Goal: Task Accomplishment & Management: Manage account settings

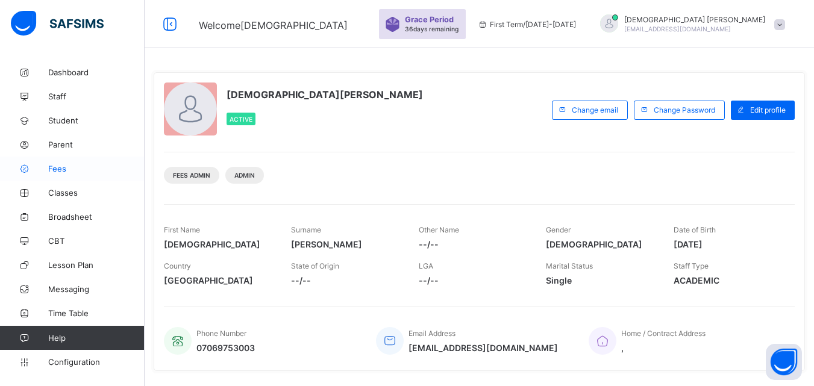
click at [52, 171] on span "Fees" at bounding box center [96, 169] width 96 height 10
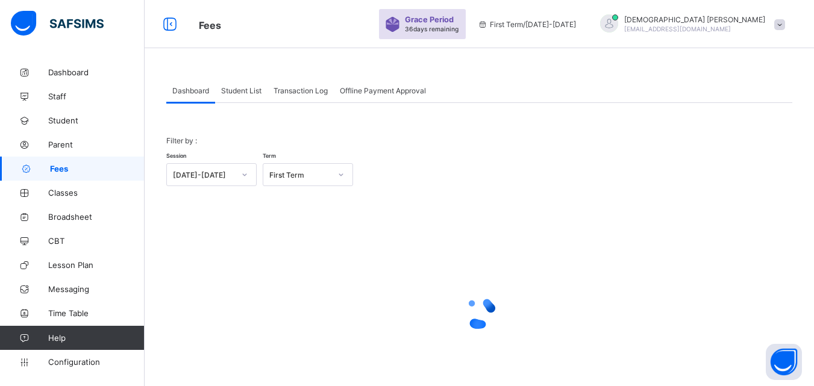
click at [248, 93] on span "Student List" at bounding box center [241, 90] width 40 height 9
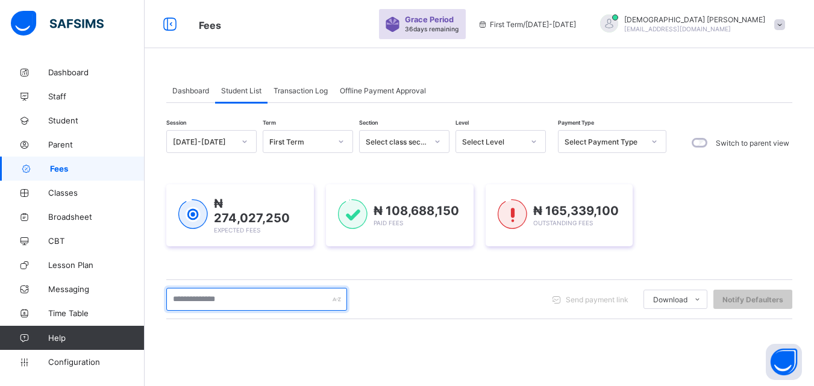
click at [226, 294] on input "text" at bounding box center [256, 299] width 181 height 23
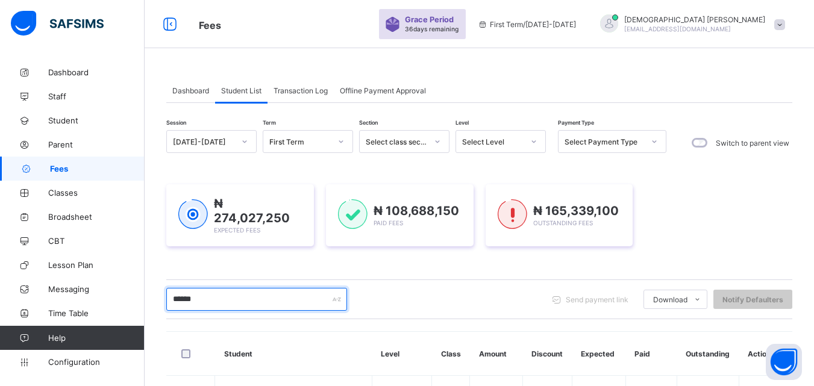
type input "******"
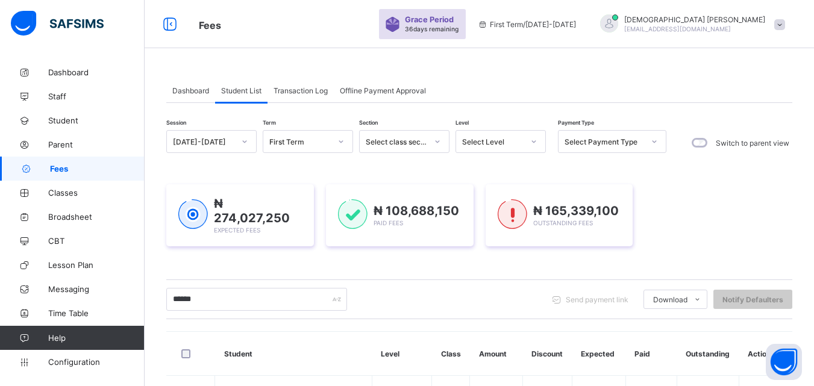
click at [519, 304] on div "****** Send payment link Download Students Payment Students Payment Status Stud…" at bounding box center [479, 299] width 626 height 23
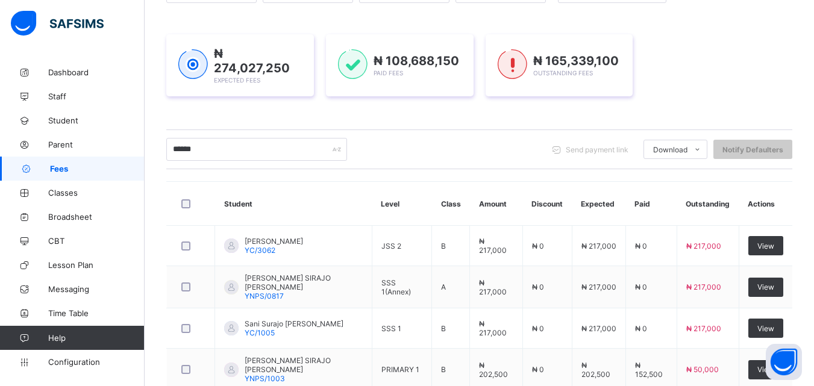
scroll to position [169, 0]
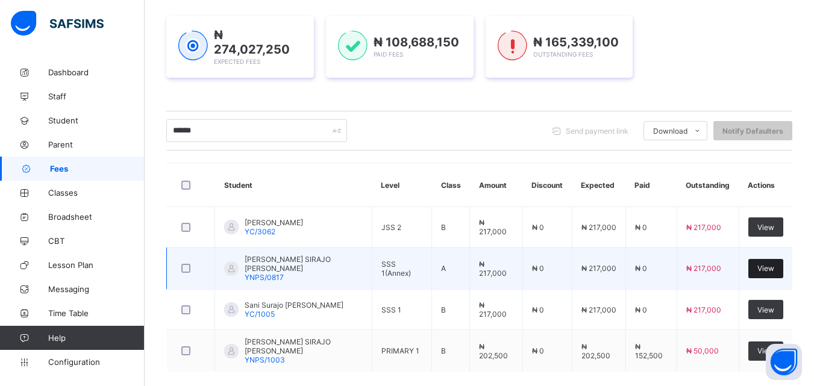
click at [770, 264] on span "View" at bounding box center [765, 268] width 17 height 9
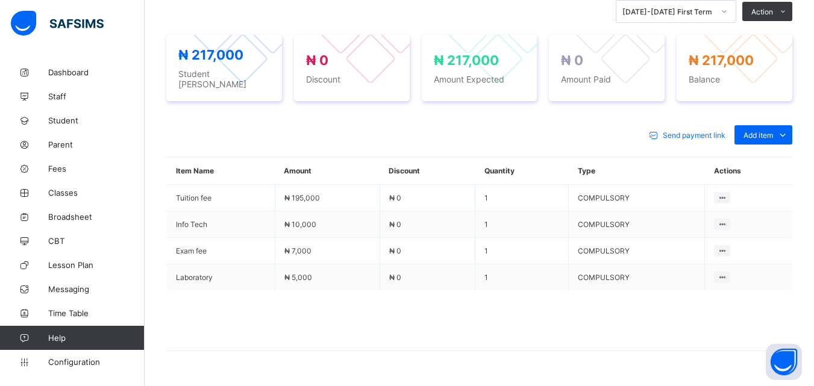
scroll to position [410, 0]
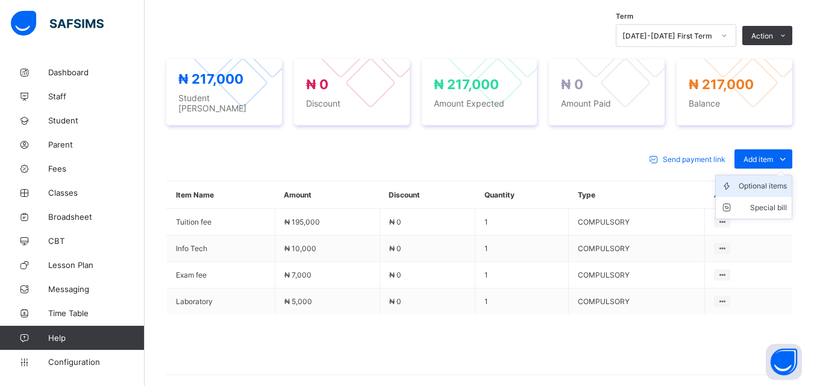
click at [783, 180] on div "Optional items" at bounding box center [763, 186] width 48 height 12
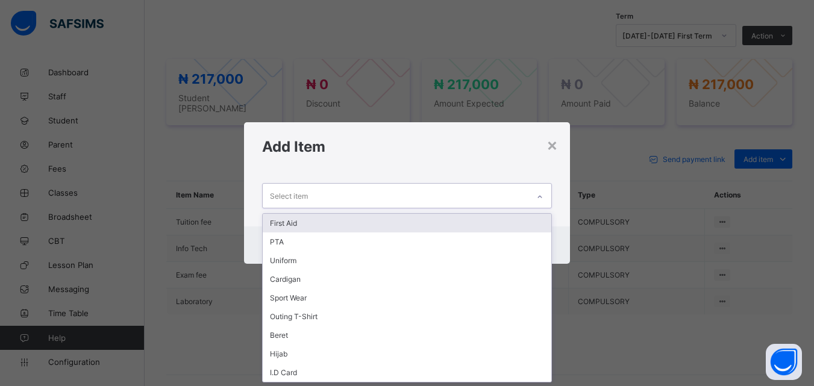
click at [537, 189] on div at bounding box center [540, 196] width 20 height 19
click at [298, 224] on div "First Aid" at bounding box center [407, 223] width 288 height 19
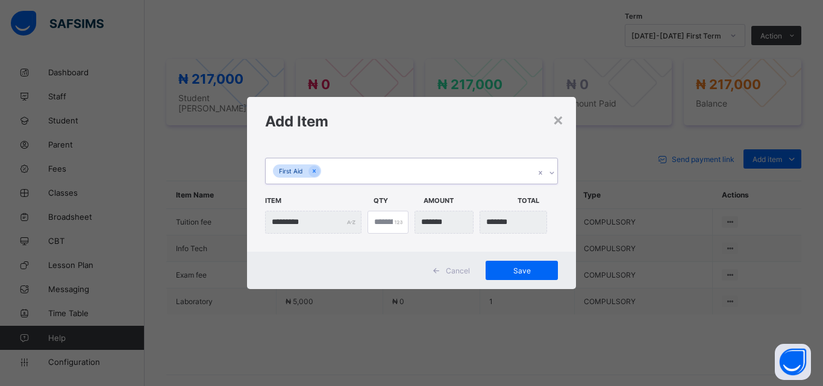
click at [551, 172] on icon at bounding box center [551, 173] width 7 height 12
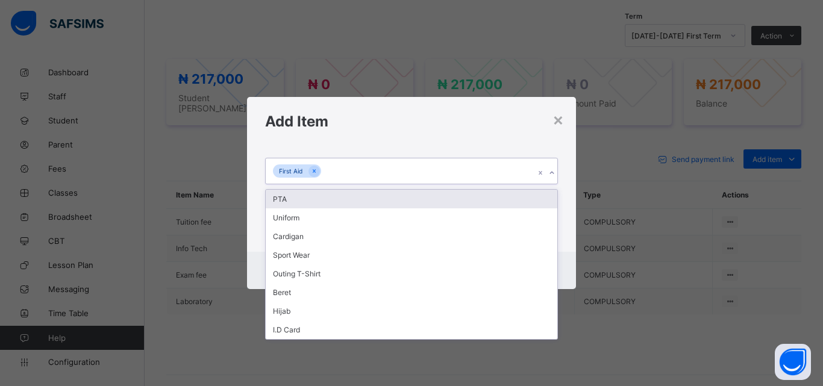
click at [283, 198] on div "PTA" at bounding box center [412, 199] width 292 height 19
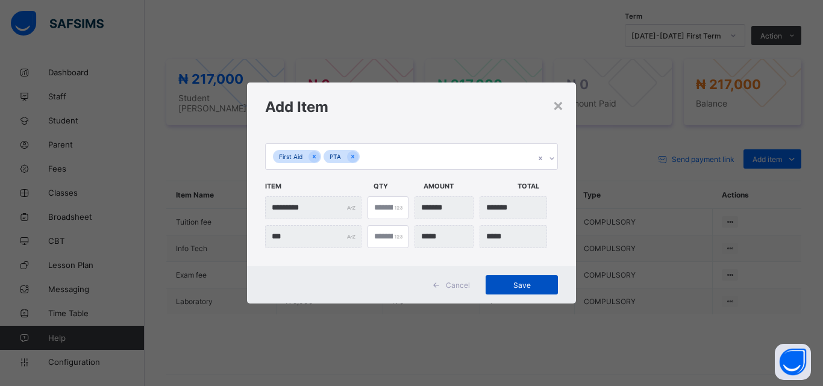
click at [526, 288] on span "Save" at bounding box center [522, 285] width 54 height 9
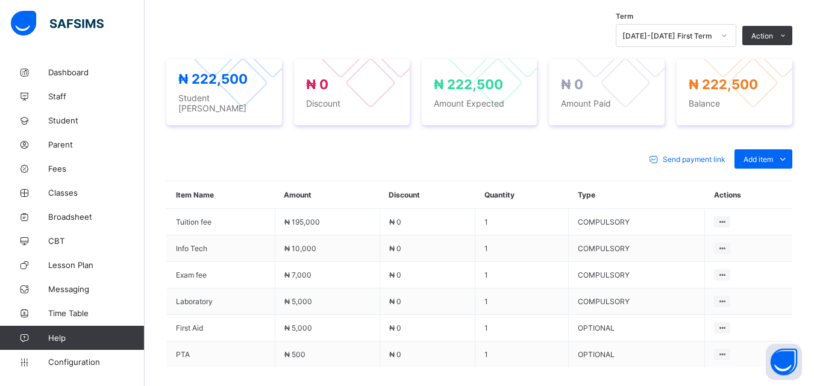
click at [448, 157] on div "Send payment link Add item Optional items Special bill" at bounding box center [479, 158] width 626 height 19
click at [431, 152] on div "Send payment link Add item Optional items Special bill" at bounding box center [479, 158] width 626 height 19
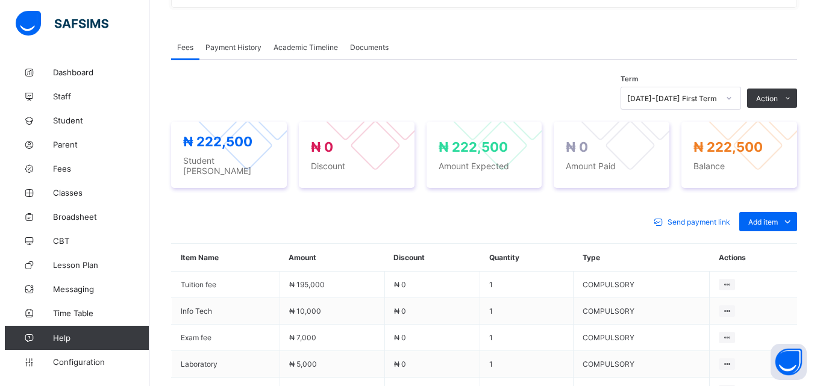
scroll to position [295, 0]
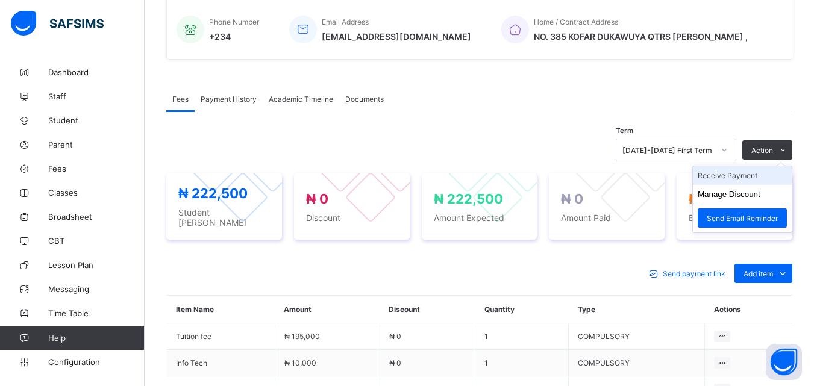
click at [748, 175] on li "Receive Payment" at bounding box center [742, 175] width 99 height 19
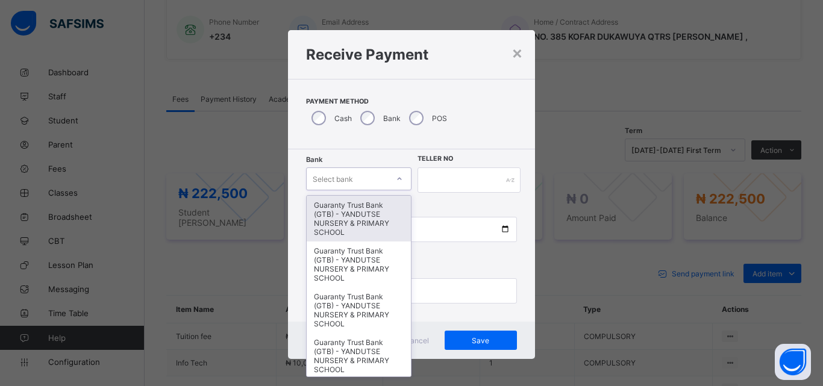
click at [396, 182] on icon at bounding box center [399, 179] width 7 height 12
type input "*"
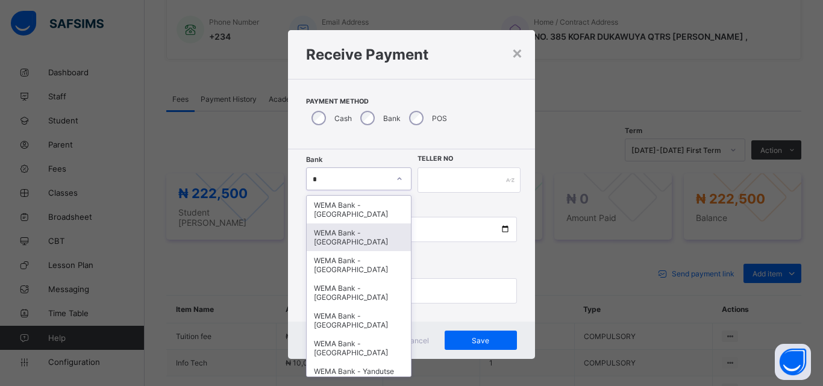
click at [351, 247] on div "WEMA Bank - [GEOGRAPHIC_DATA]" at bounding box center [359, 238] width 104 height 28
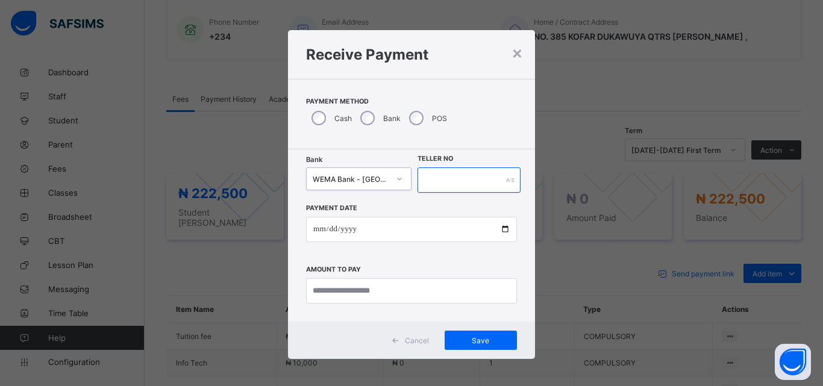
click at [492, 181] on input "text" at bounding box center [469, 180] width 103 height 25
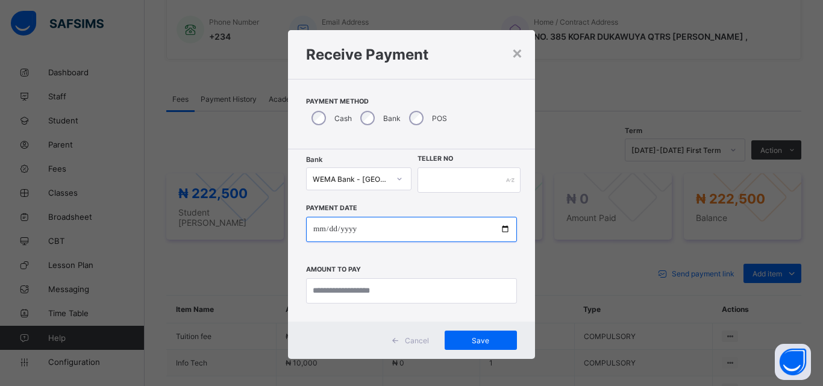
click at [504, 232] on input "date" at bounding box center [411, 229] width 211 height 25
type input "**********"
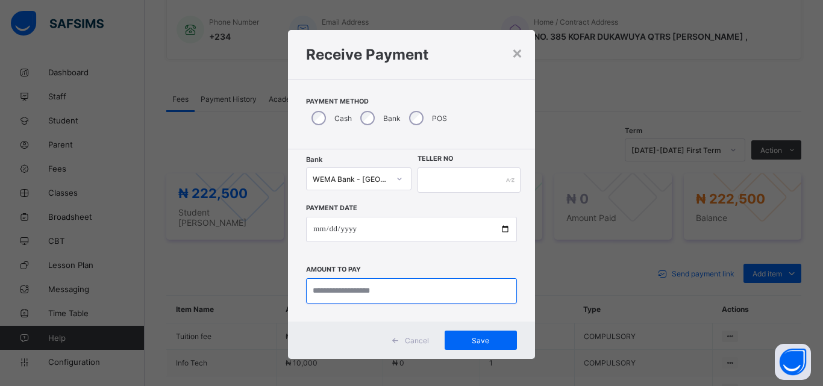
click at [355, 286] on input "currency" at bounding box center [411, 290] width 211 height 25
type input "*********"
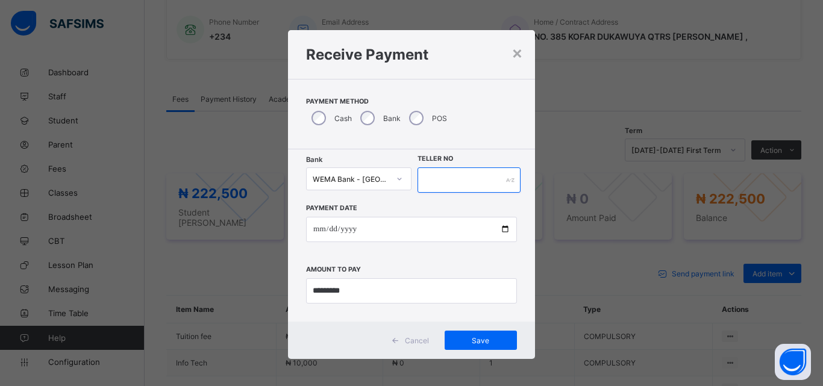
click at [466, 178] on input "text" at bounding box center [469, 180] width 103 height 25
type input "****"
click at [396, 177] on icon at bounding box center [399, 179] width 7 height 12
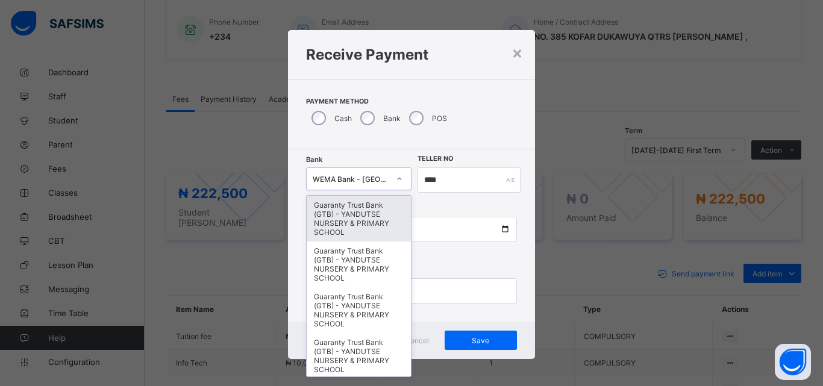
type input "*"
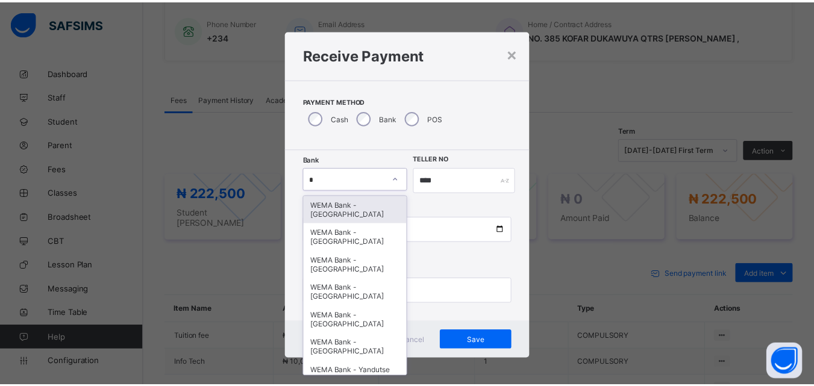
scroll to position [22, 0]
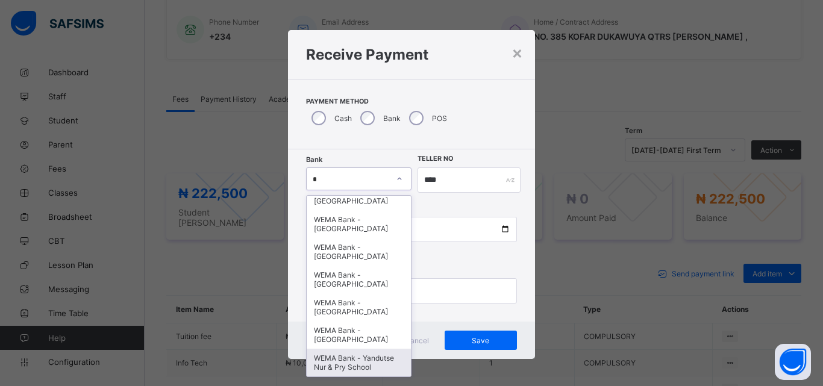
click at [345, 349] on div "WEMA Bank - Yandutse Nur & Pry School" at bounding box center [359, 363] width 104 height 28
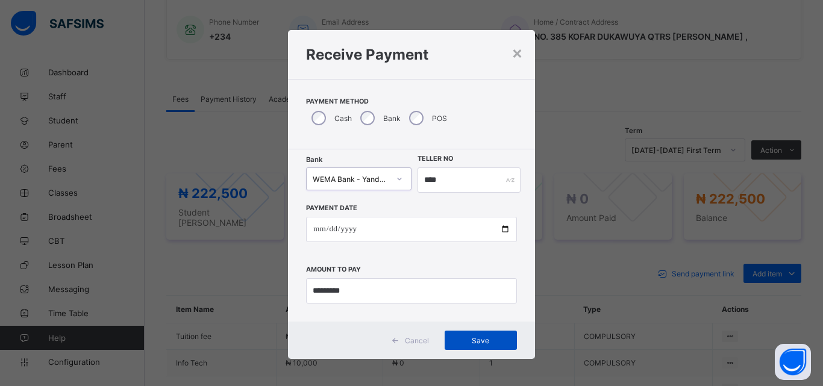
click at [477, 336] on span "Save" at bounding box center [481, 340] width 54 height 9
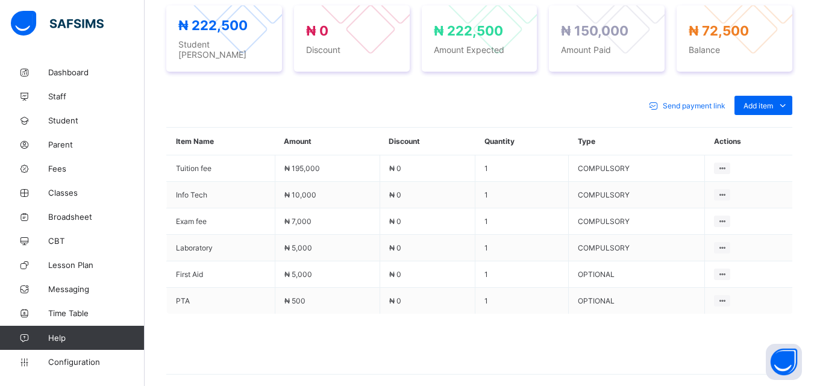
scroll to position [464, 0]
click at [319, 111] on div "Send payment link Add item Optional items Special bill Item Name Amount Discoun…" at bounding box center [479, 240] width 626 height 315
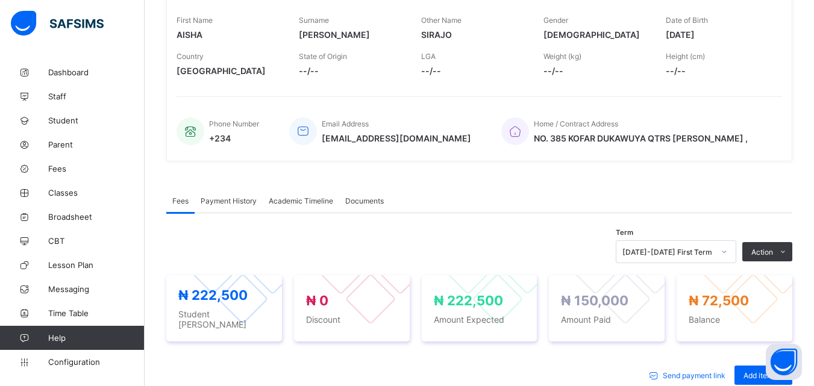
scroll to position [175, 0]
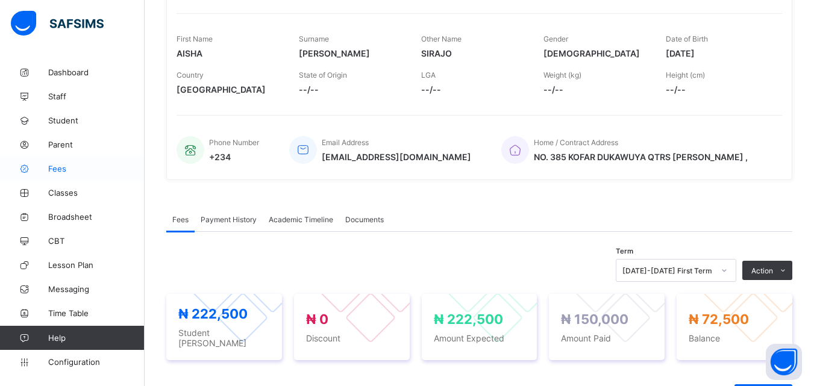
click at [59, 170] on span "Fees" at bounding box center [96, 169] width 96 height 10
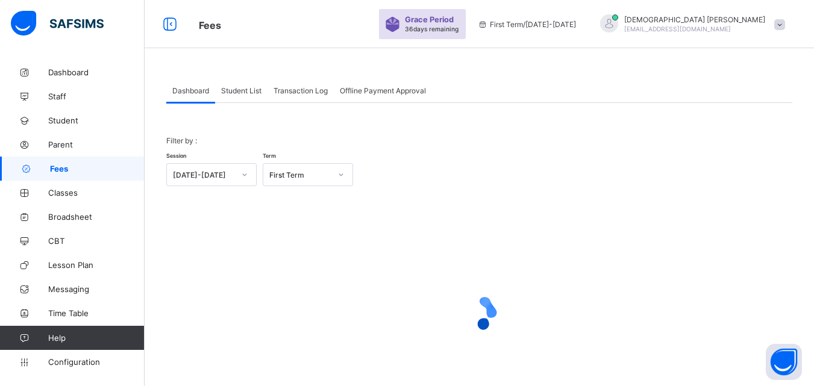
click at [244, 88] on span "Student List" at bounding box center [241, 90] width 40 height 9
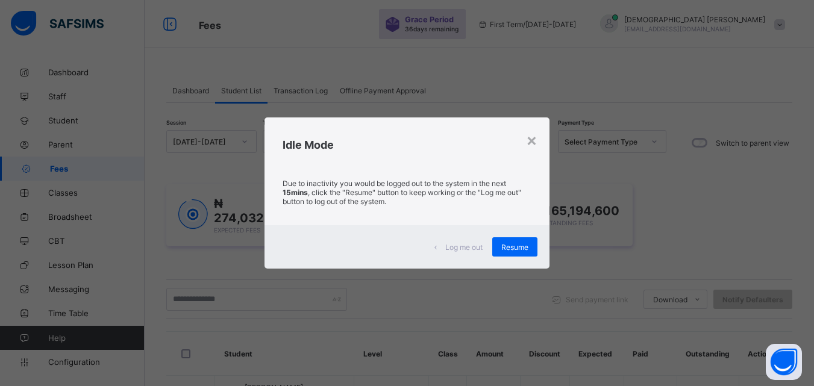
click at [515, 246] on span "Resume" at bounding box center [514, 247] width 27 height 9
click at [532, 140] on icon at bounding box center [533, 142] width 7 height 12
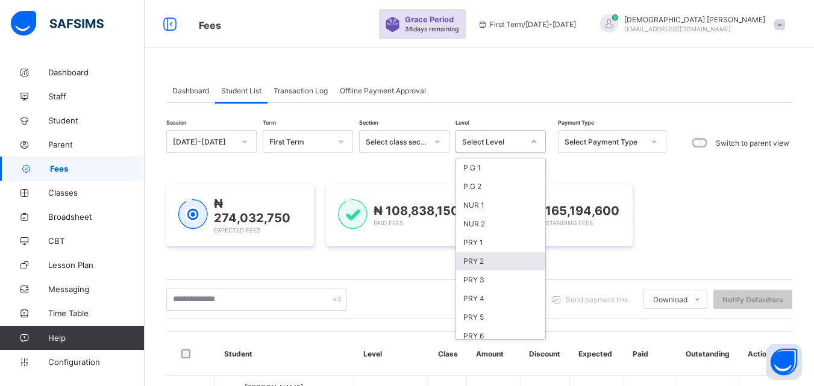
click at [515, 252] on div "PRY 2" at bounding box center [500, 261] width 89 height 19
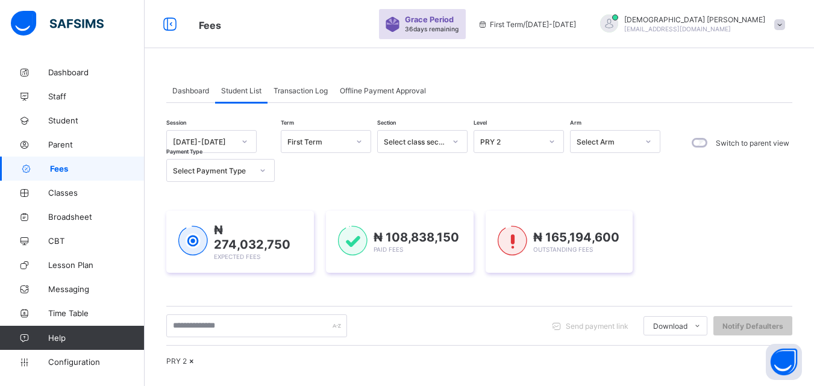
click at [419, 293] on div "Session [DATE]-[DATE] Term First Term Section Select class section Level PRY 2 …" at bounding box center [479, 362] width 626 height 465
click at [451, 321] on div "Send payment link Download Students Payment Students Payment Status Student Ite…" at bounding box center [479, 326] width 626 height 23
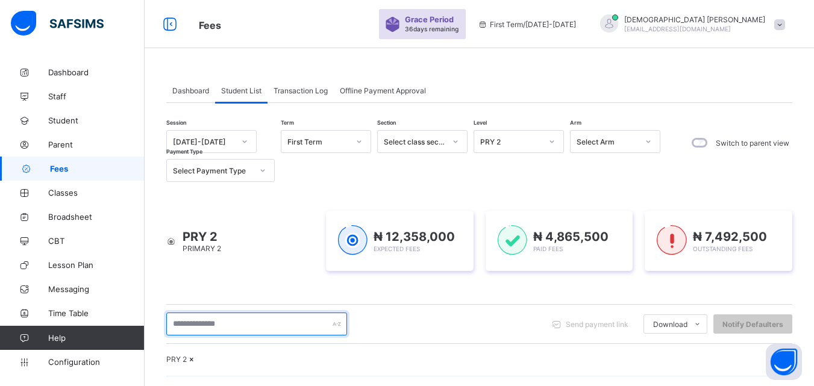
click at [227, 323] on input "text" at bounding box center [256, 324] width 181 height 23
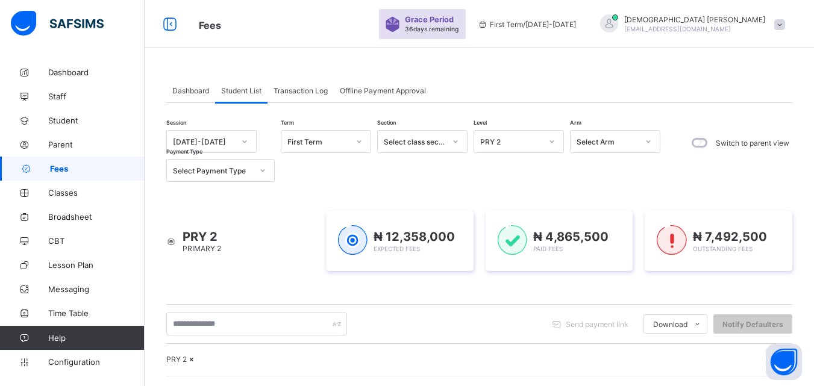
click at [436, 319] on div "Send payment link Download Students Payment Students Payment Status Student Ite…" at bounding box center [479, 324] width 626 height 23
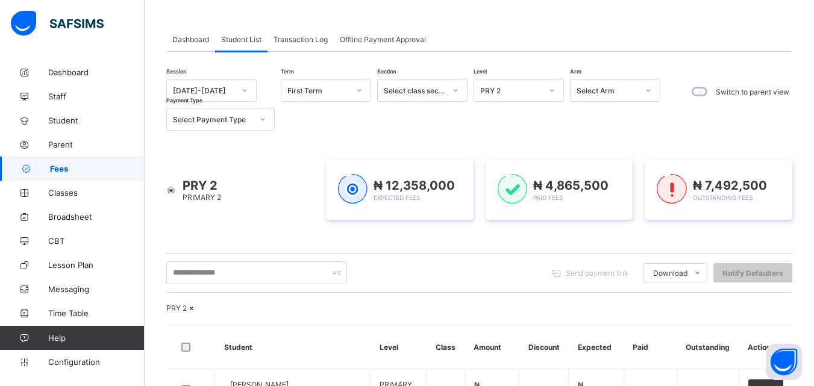
scroll to position [48, 0]
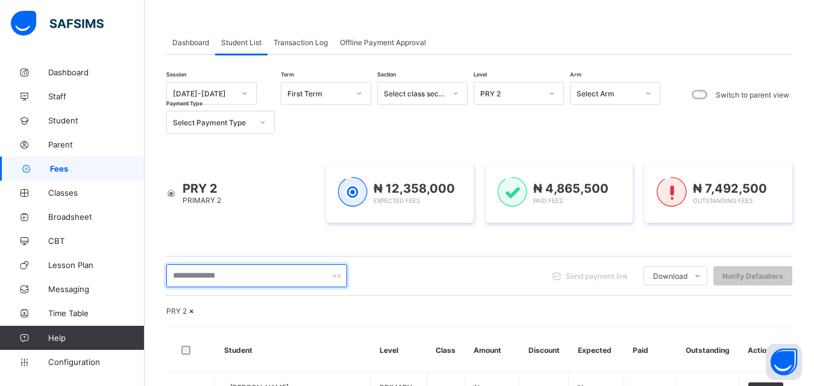
click at [215, 281] on input "text" at bounding box center [256, 276] width 181 height 23
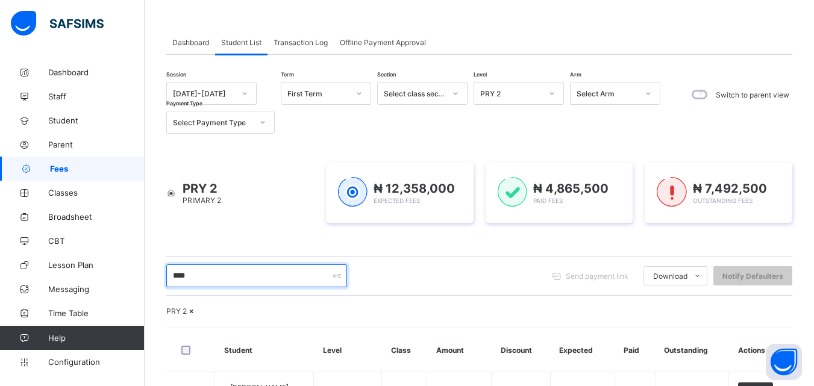
type input "****"
click at [312, 316] on div "PRY 2" at bounding box center [479, 311] width 626 height 9
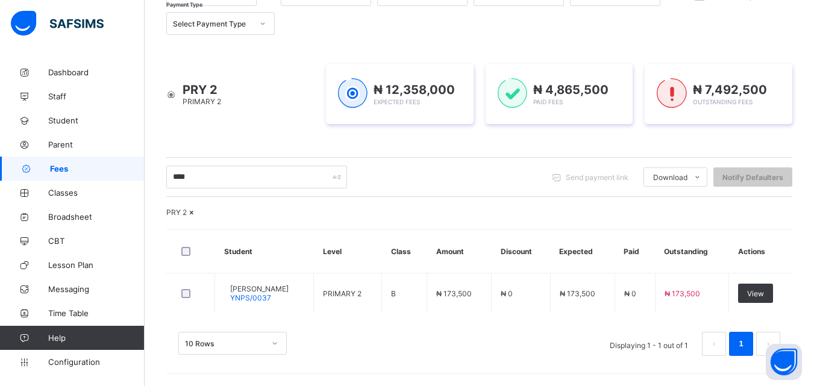
scroll to position [180, 0]
click at [197, 208] on icon at bounding box center [192, 212] width 10 height 9
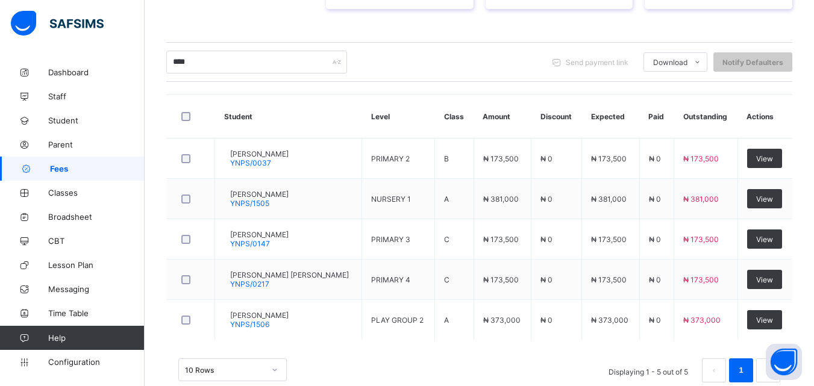
scroll to position [262, 0]
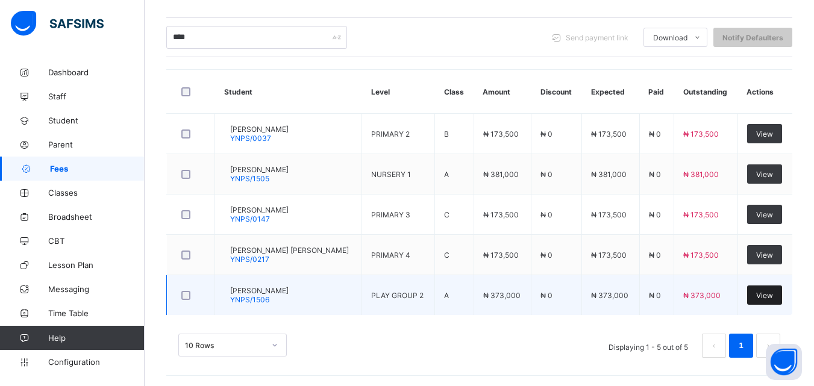
click at [766, 291] on span "View" at bounding box center [764, 295] width 17 height 9
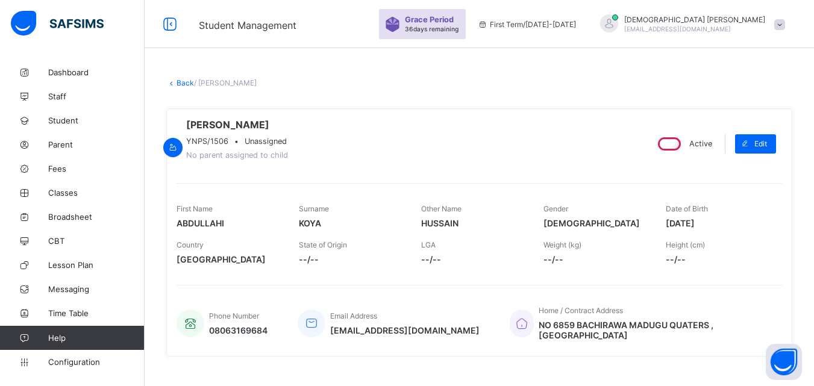
click at [770, 304] on div "Phone Number 08063169684 Email Address [EMAIL_ADDRESS][DOMAIN_NAME] Home / Cont…" at bounding box center [480, 315] width 606 height 61
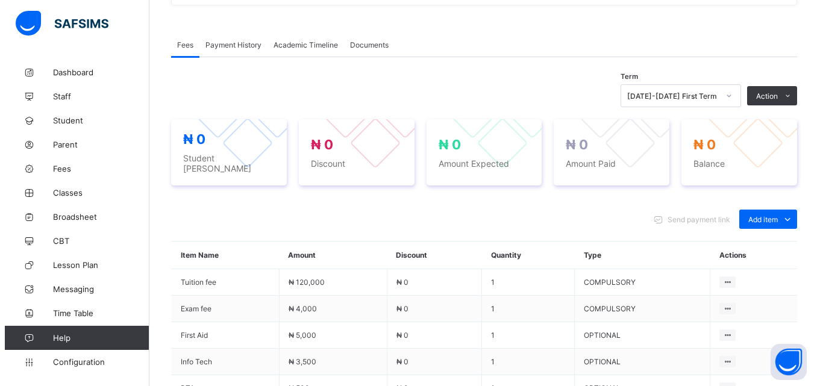
scroll to position [482, 0]
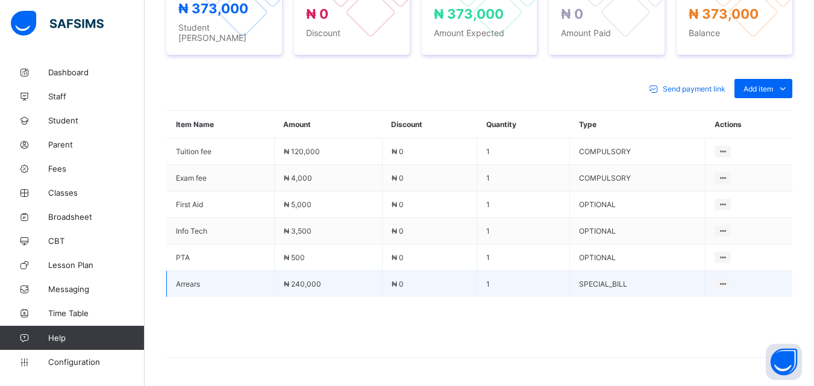
click at [610, 282] on td "SPECIAL_BILL" at bounding box center [638, 284] width 136 height 27
click at [606, 271] on td "SPECIAL_BILL" at bounding box center [638, 284] width 136 height 27
click at [730, 296] on ul "Delete Payment Item" at bounding box center [680, 307] width 99 height 23
click at [687, 301] on div "Delete Payment Item" at bounding box center [690, 307] width 70 height 12
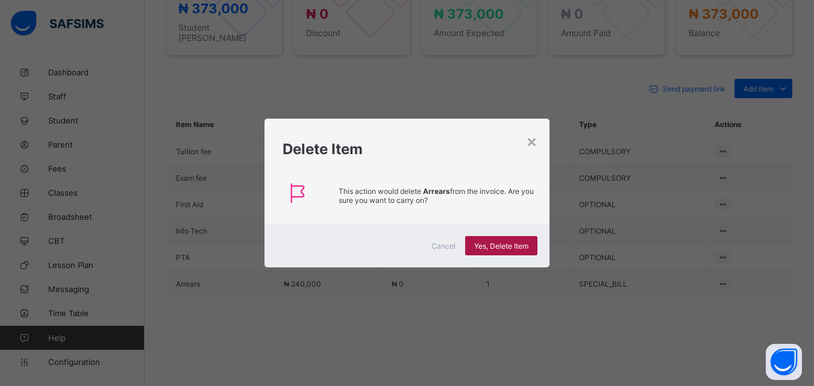
click at [490, 243] on span "Yes, Delete Item" at bounding box center [501, 246] width 54 height 9
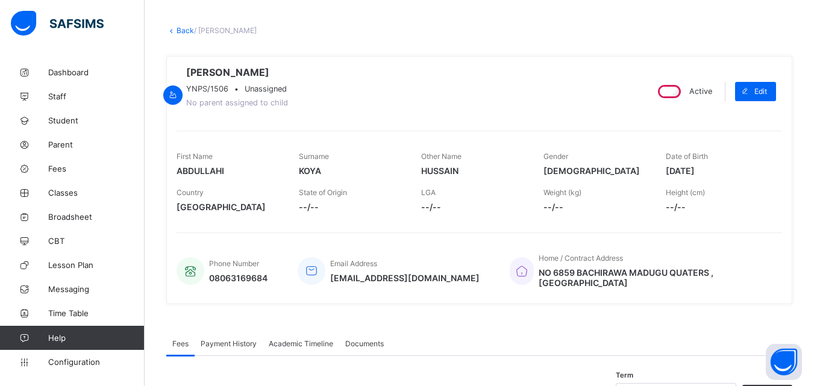
scroll to position [48, 0]
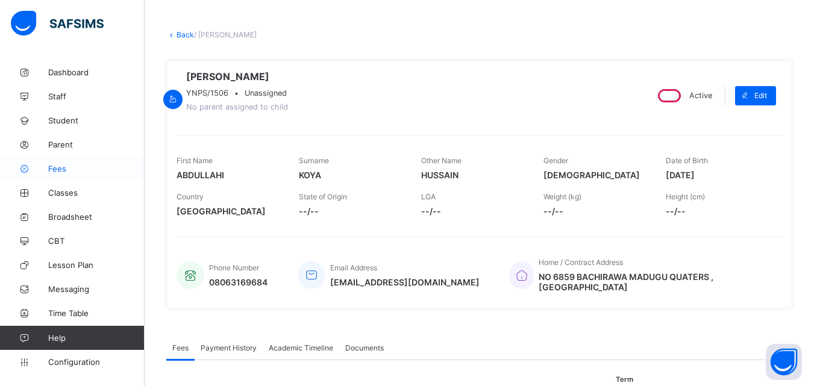
click at [59, 169] on span "Fees" at bounding box center [96, 169] width 96 height 10
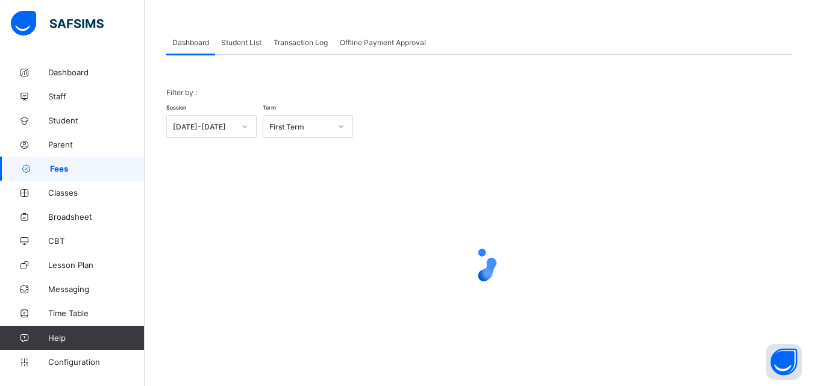
click at [249, 36] on div "Student List" at bounding box center [241, 42] width 52 height 24
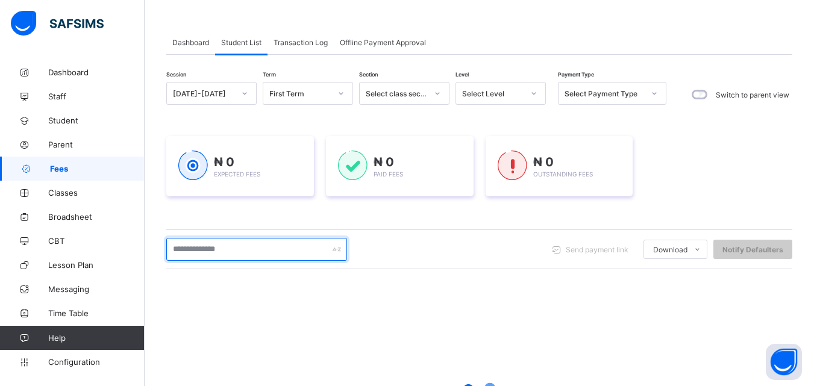
click at [260, 246] on input "text" at bounding box center [256, 249] width 181 height 23
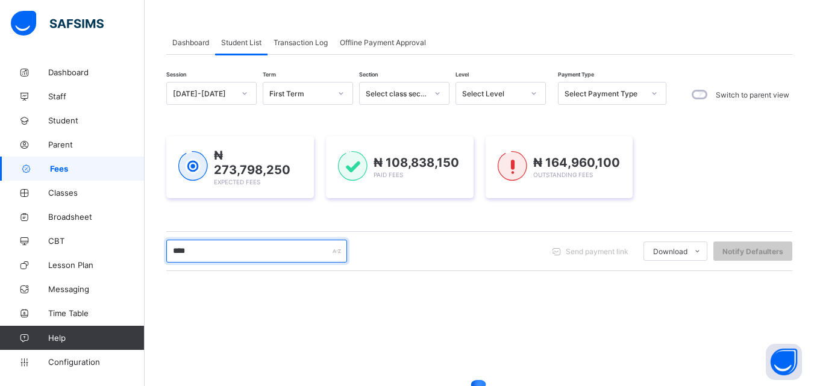
type input "*****"
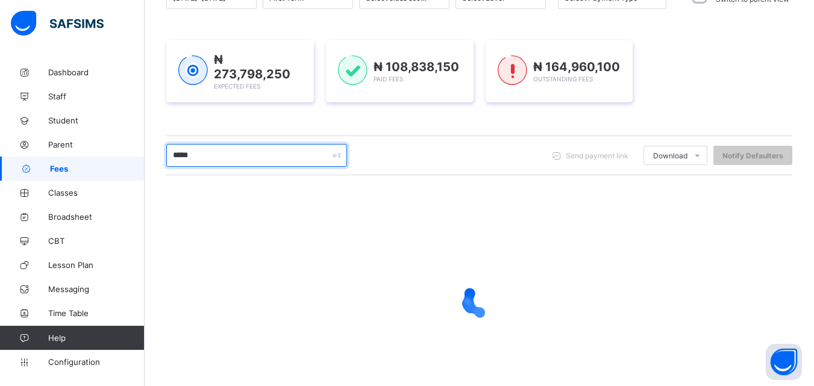
scroll to position [189, 0]
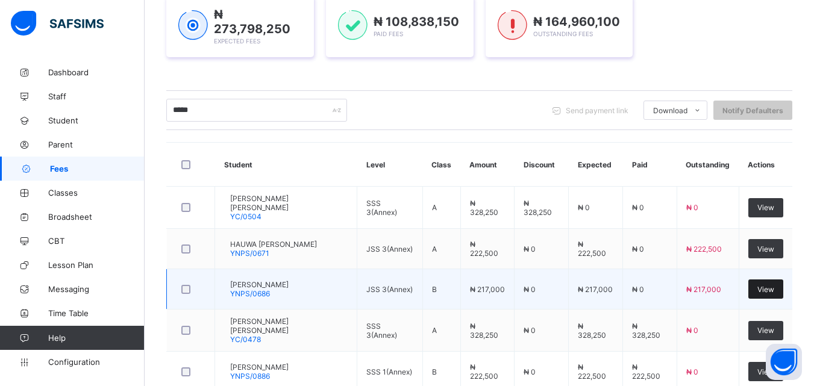
click at [768, 285] on span "View" at bounding box center [765, 289] width 17 height 9
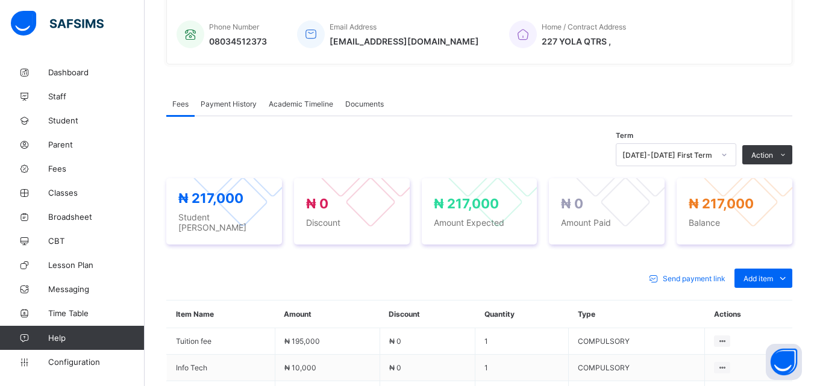
scroll to position [289, 0]
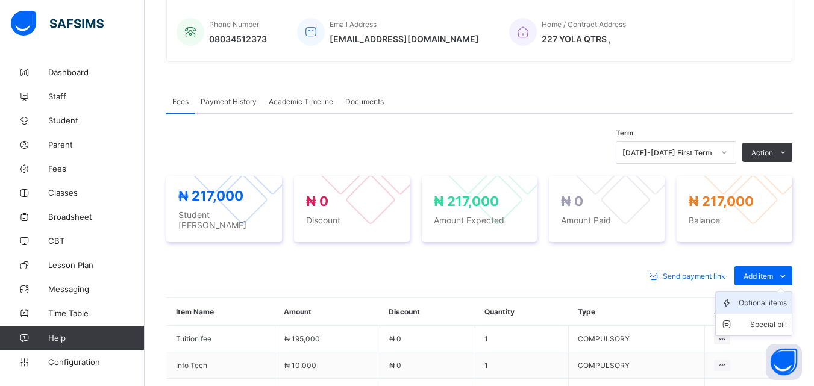
click at [775, 301] on div "Optional items" at bounding box center [763, 303] width 48 height 12
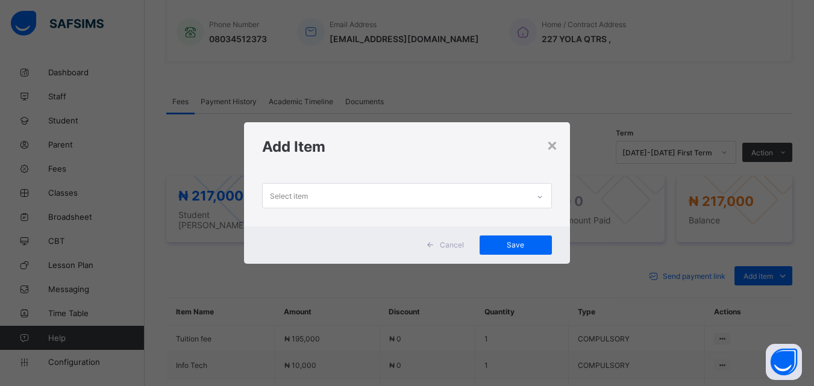
click at [537, 199] on div at bounding box center [540, 196] width 20 height 19
click at [539, 198] on icon at bounding box center [539, 197] width 7 height 12
click at [557, 149] on div "×" at bounding box center [551, 144] width 11 height 20
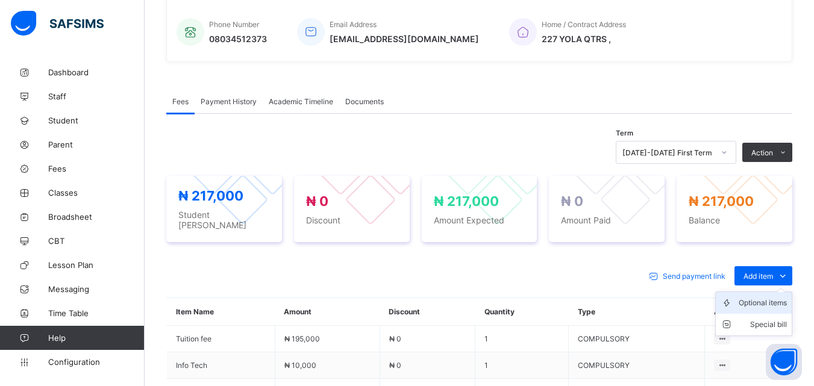
click at [780, 299] on div "Optional items" at bounding box center [763, 303] width 48 height 12
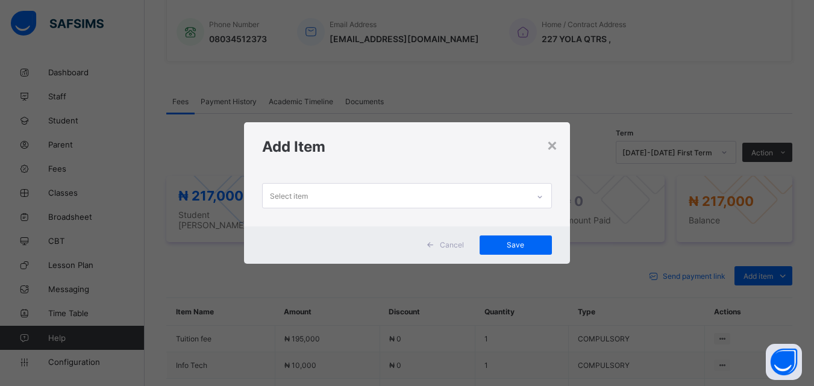
click at [543, 193] on icon at bounding box center [539, 197] width 7 height 12
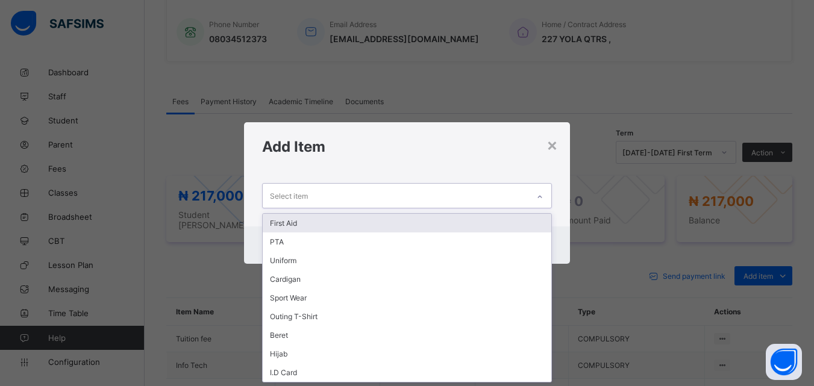
click at [318, 228] on div "First Aid" at bounding box center [407, 223] width 288 height 19
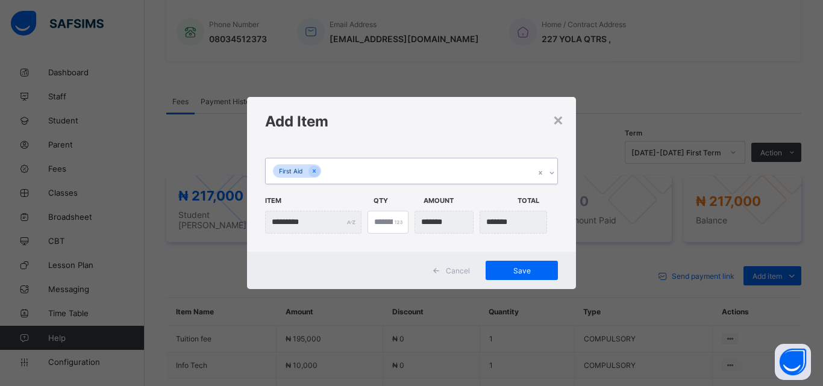
click at [550, 173] on icon at bounding box center [551, 173] width 7 height 12
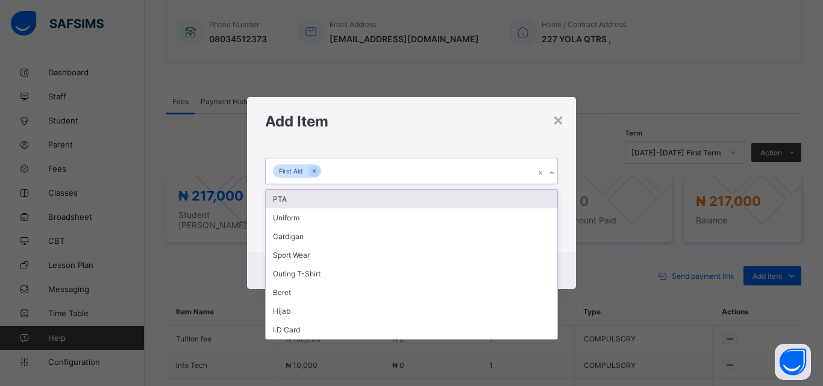
click at [279, 198] on div "PTA" at bounding box center [412, 199] width 292 height 19
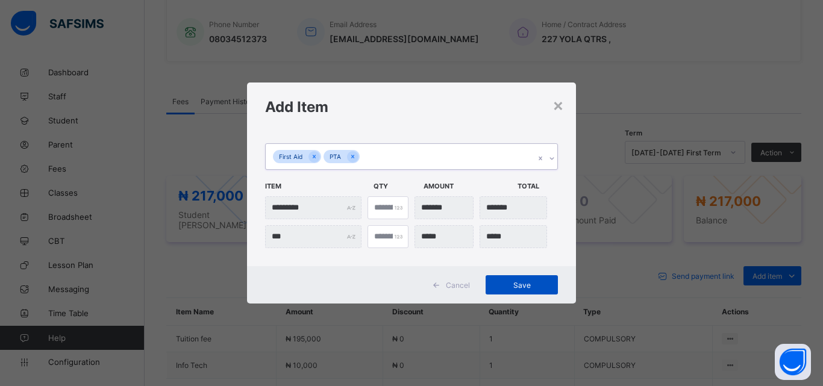
click at [527, 287] on span "Save" at bounding box center [522, 285] width 54 height 9
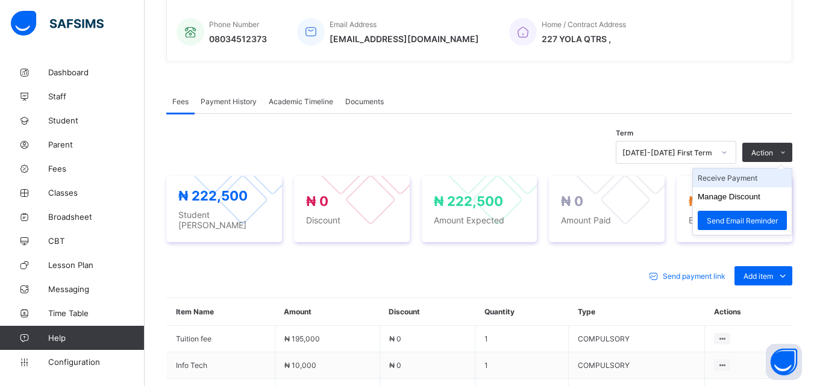
click at [745, 183] on li "Receive Payment" at bounding box center [742, 178] width 99 height 19
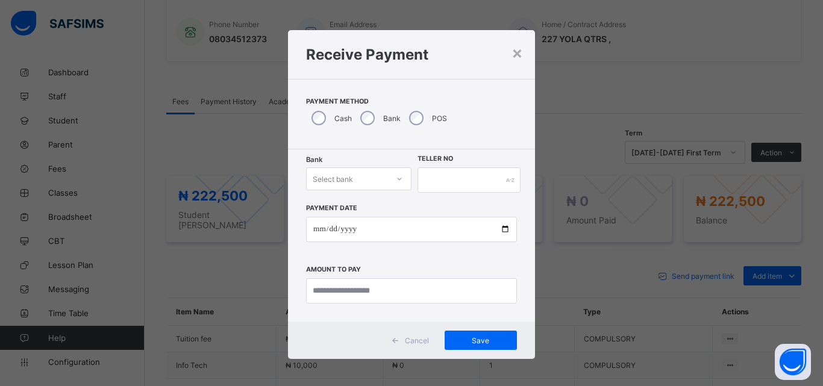
click at [401, 188] on div at bounding box center [399, 178] width 20 height 19
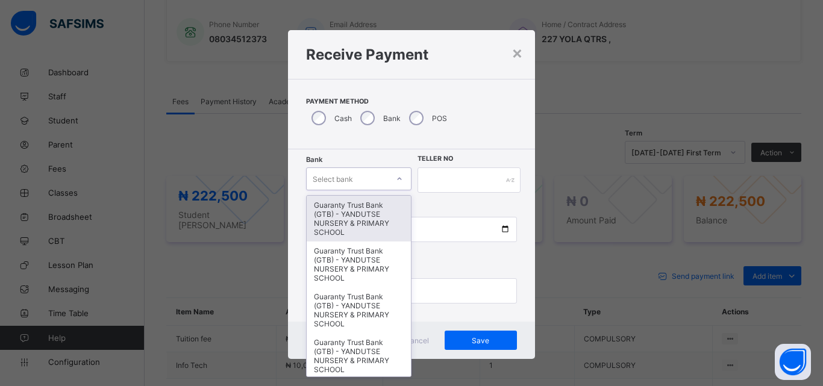
type input "*"
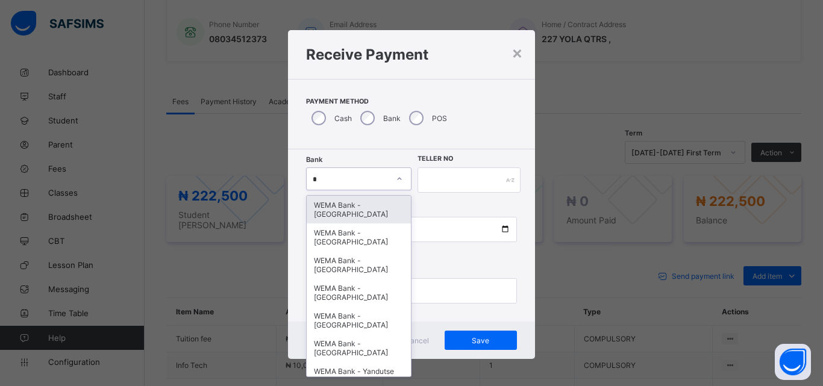
click at [346, 212] on div "WEMA Bank - [GEOGRAPHIC_DATA]" at bounding box center [359, 210] width 104 height 28
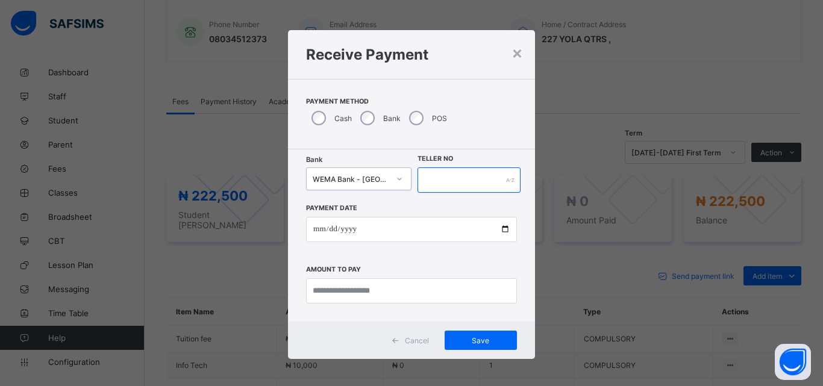
click at [436, 178] on input "text" at bounding box center [469, 180] width 103 height 25
click at [424, 186] on input "text" at bounding box center [469, 180] width 103 height 25
type input "*****"
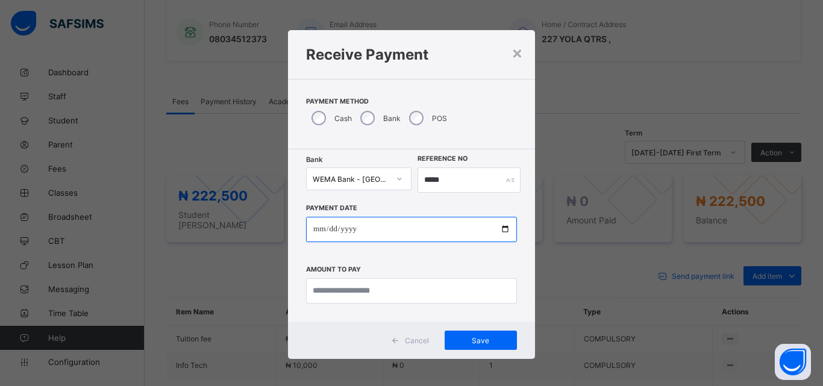
click at [502, 229] on input "date" at bounding box center [411, 229] width 211 height 25
type input "**********"
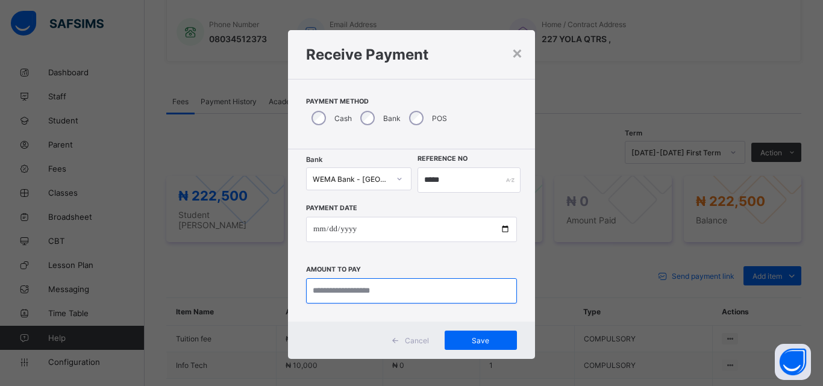
click at [384, 286] on input "currency" at bounding box center [411, 290] width 211 height 25
type input "*********"
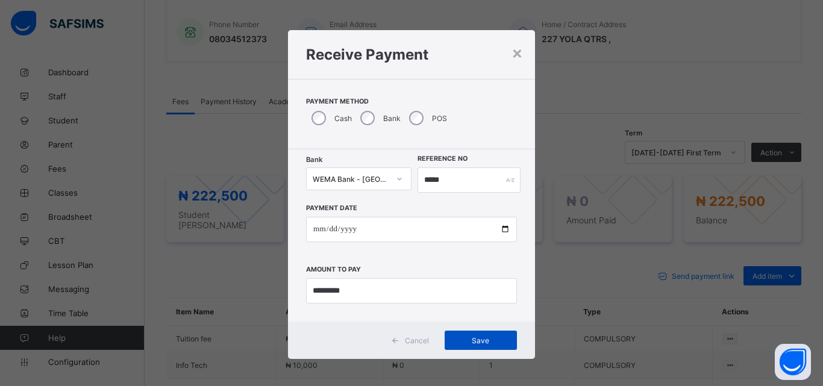
click at [479, 337] on span "Save" at bounding box center [481, 340] width 54 height 9
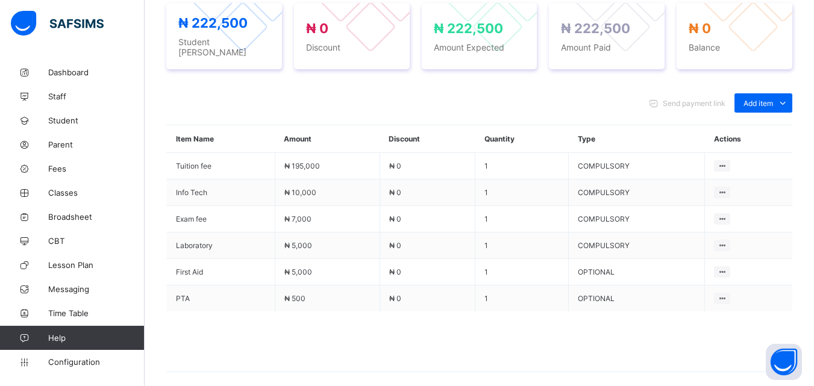
scroll to position [464, 0]
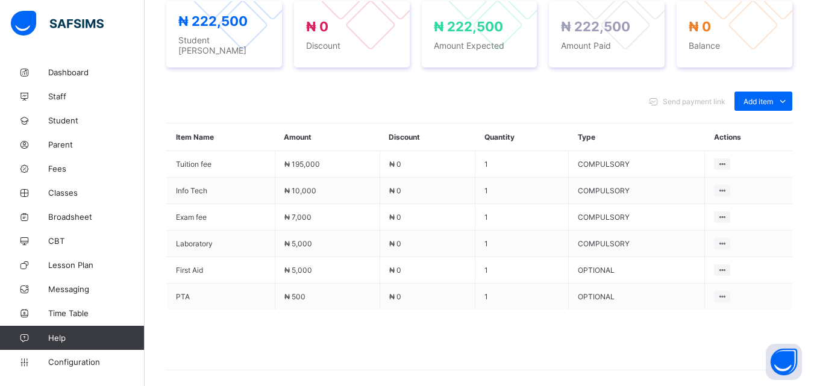
click at [513, 80] on div "Send payment link Add item Optional items Special bill Item Name Amount Discoun…" at bounding box center [479, 237] width 626 height 315
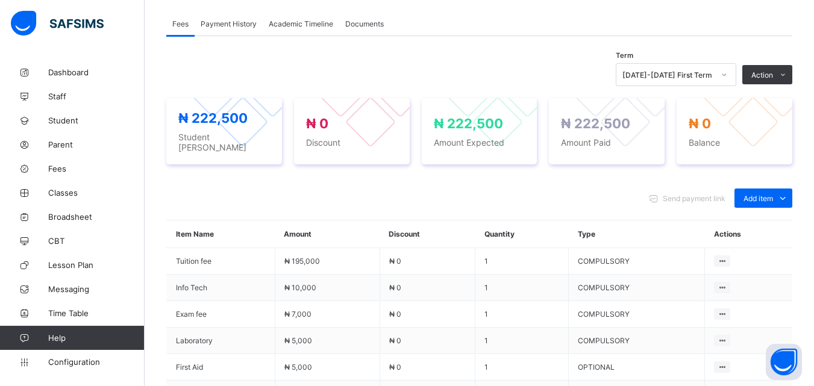
scroll to position [368, 0]
click at [508, 177] on div "Send payment link Add item Optional items Special bill Item Name Amount Discoun…" at bounding box center [479, 333] width 626 height 315
click at [583, 188] on div "Send payment link Add item Optional items Special bill" at bounding box center [479, 197] width 626 height 19
click at [234, 25] on span "Payment History" at bounding box center [229, 23] width 56 height 9
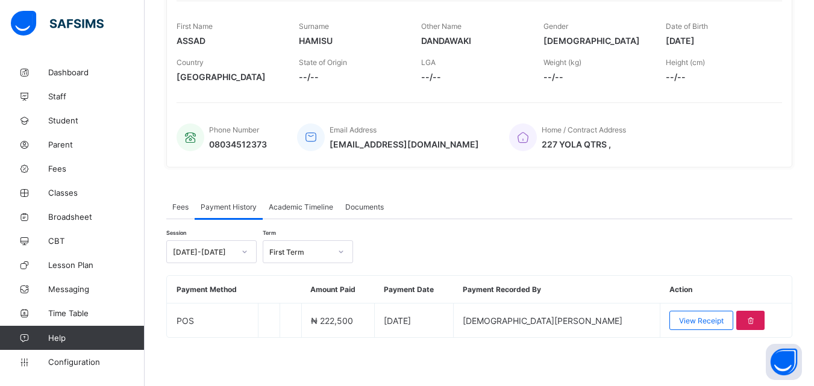
scroll to position [187, 0]
click at [458, 238] on div "Session [DATE]-[DATE] Term First Term Payment Method Amount Paid Payment Date P…" at bounding box center [479, 278] width 626 height 119
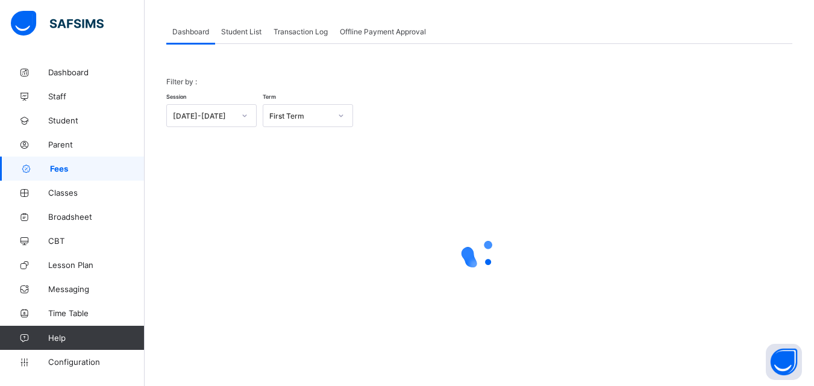
scroll to position [59, 0]
click at [246, 28] on span "Student List" at bounding box center [241, 31] width 40 height 9
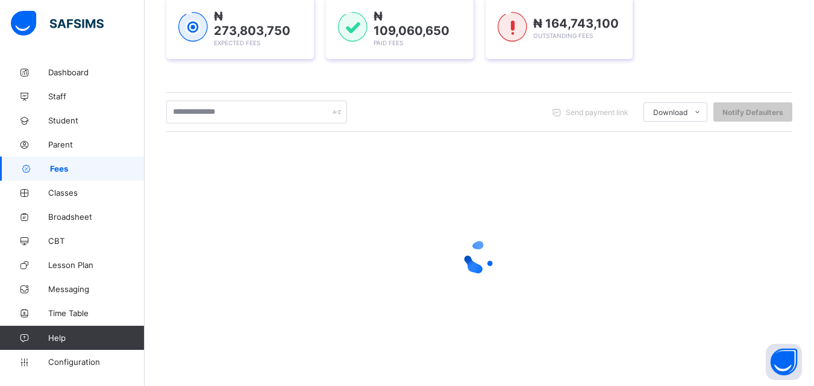
click at [448, 108] on div "Send payment link Download Students Payment Students Payment Status Student Ite…" at bounding box center [479, 112] width 626 height 23
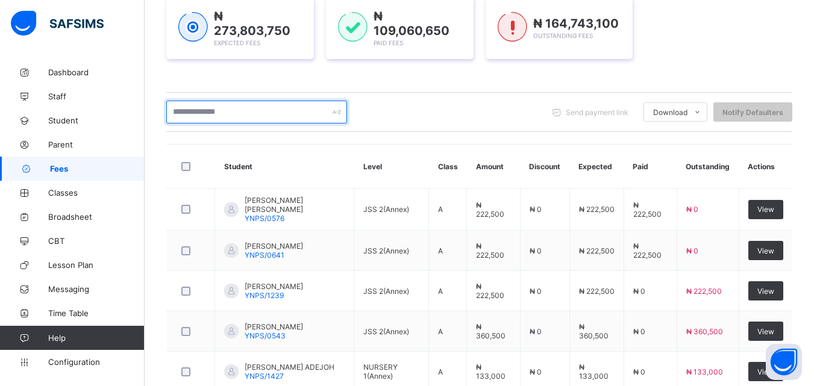
click at [241, 114] on input "text" at bounding box center [256, 112] width 181 height 23
click at [251, 112] on input "**" at bounding box center [256, 112] width 181 height 23
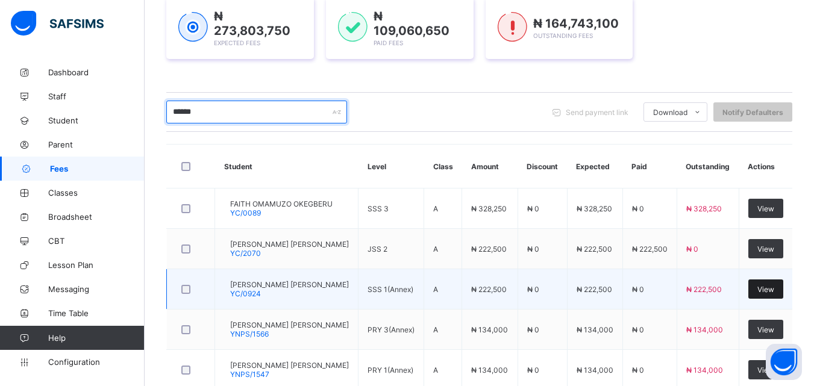
type input "******"
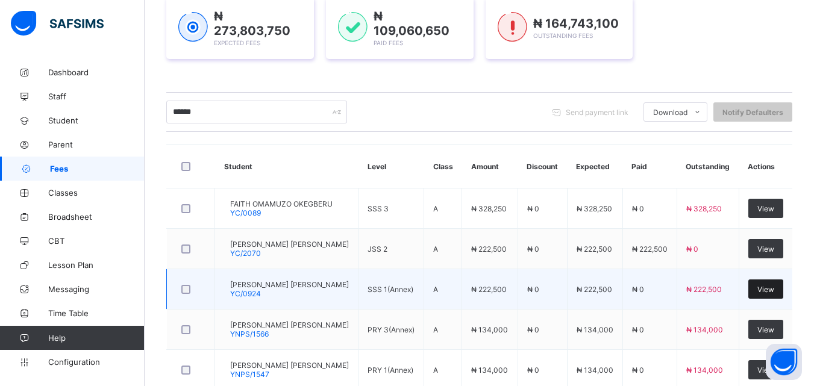
click at [771, 285] on span "View" at bounding box center [765, 289] width 17 height 9
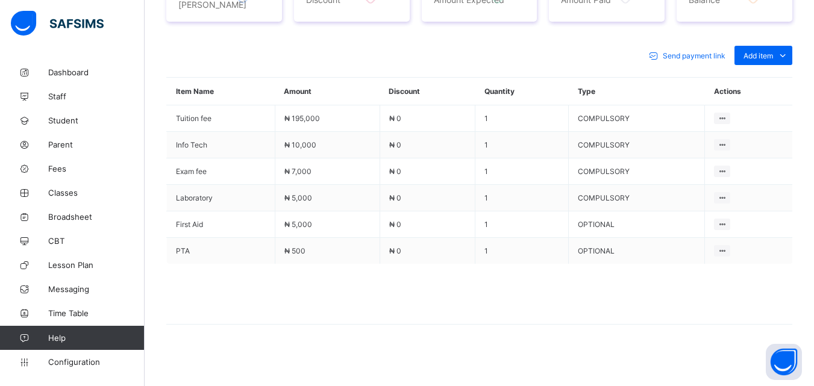
scroll to position [512, 0]
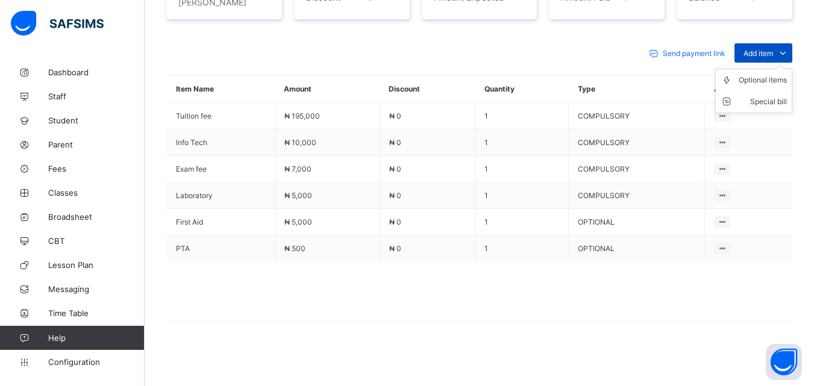
click at [789, 49] on icon at bounding box center [782, 53] width 13 height 12
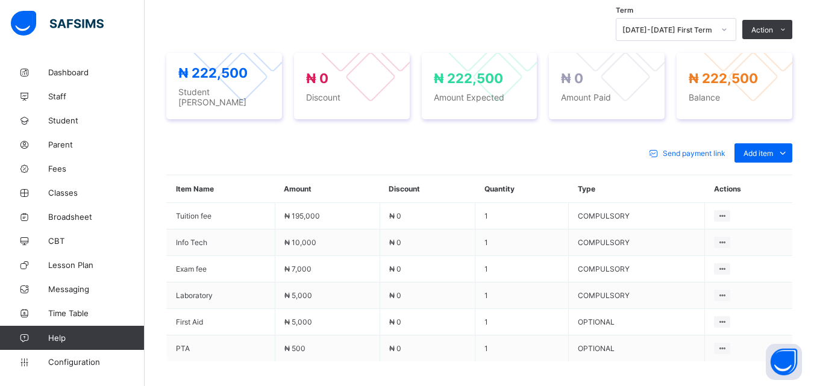
scroll to position [392, 0]
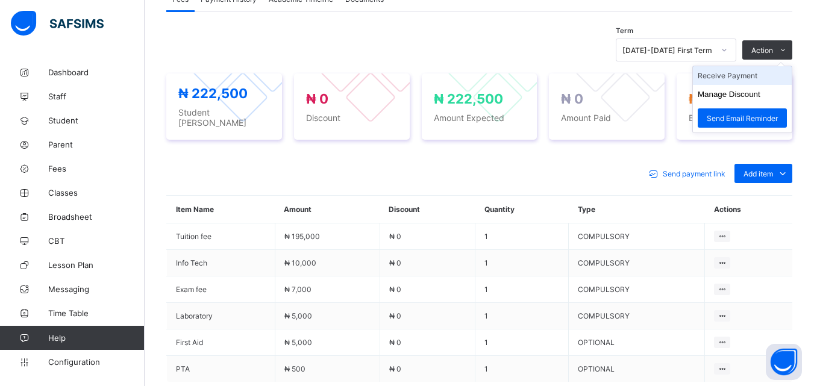
click at [735, 78] on li "Receive Payment" at bounding box center [742, 75] width 99 height 19
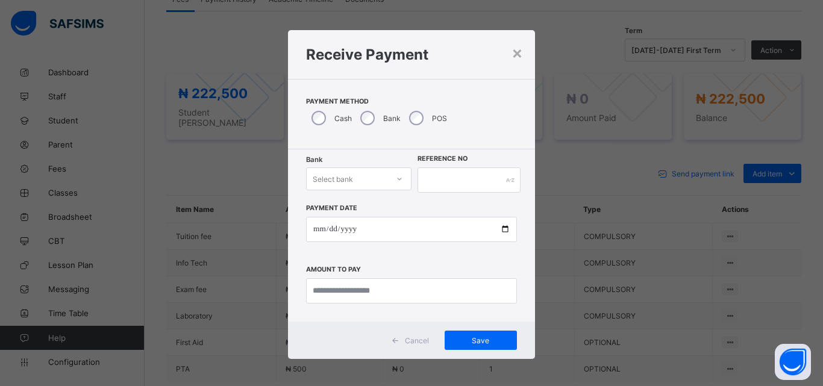
click at [389, 184] on div at bounding box center [399, 178] width 20 height 19
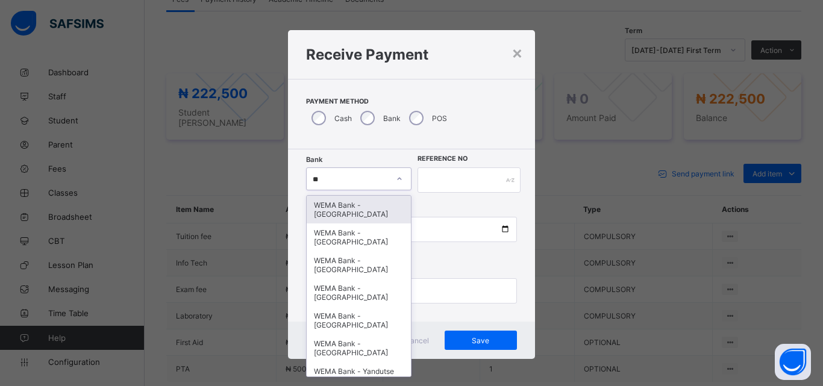
type input "*"
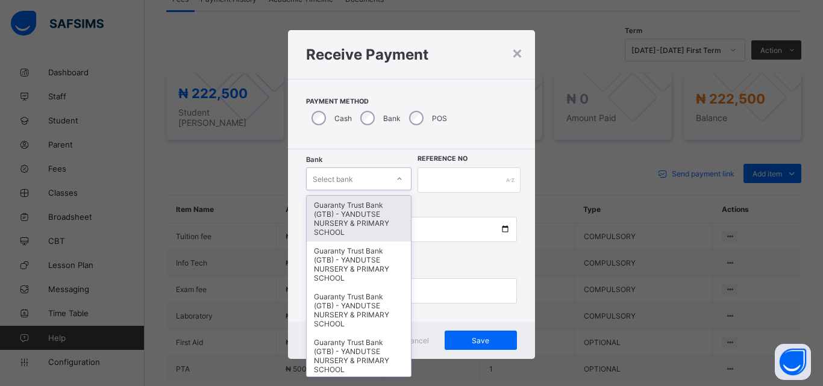
type input "*"
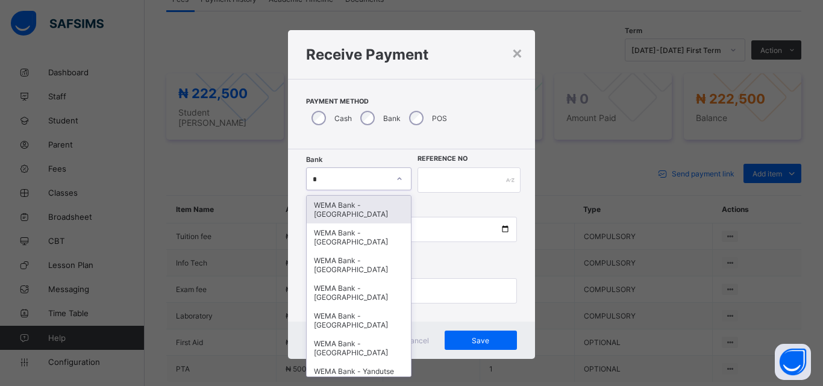
click at [359, 207] on div "WEMA Bank - [GEOGRAPHIC_DATA]" at bounding box center [359, 210] width 104 height 28
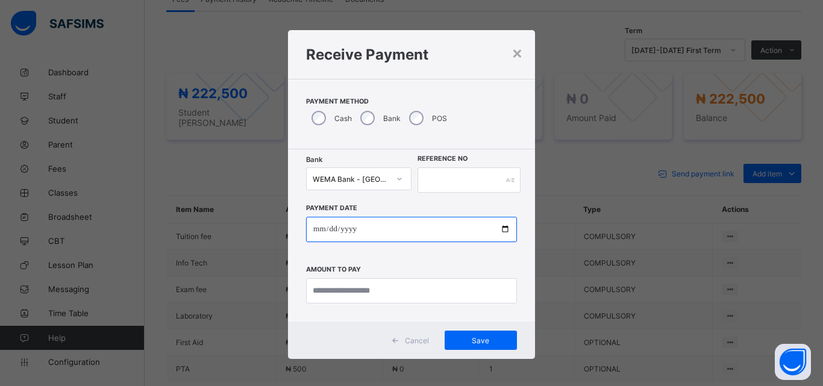
click at [501, 228] on input "date" at bounding box center [411, 229] width 211 height 25
type input "**********"
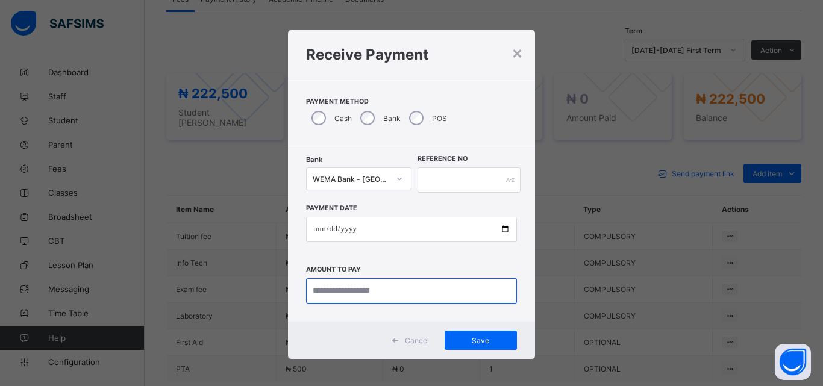
click at [369, 296] on input "currency" at bounding box center [411, 290] width 211 height 25
type input "*********"
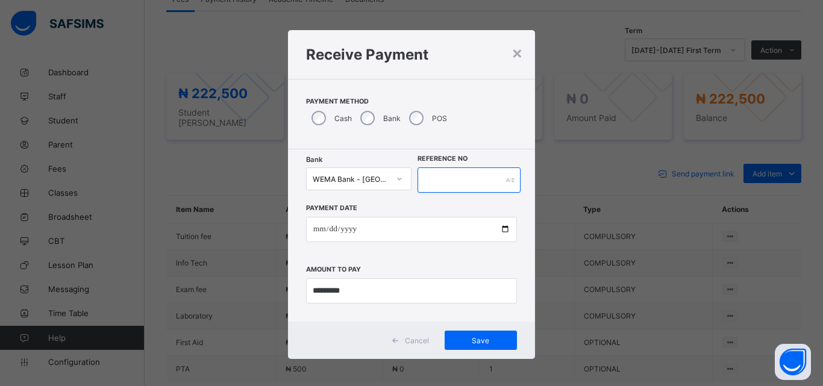
click at [443, 178] on input "text" at bounding box center [469, 180] width 103 height 25
click at [422, 180] on input "*****" at bounding box center [469, 180] width 103 height 25
type input "*********"
click at [484, 341] on span "Save" at bounding box center [481, 340] width 54 height 9
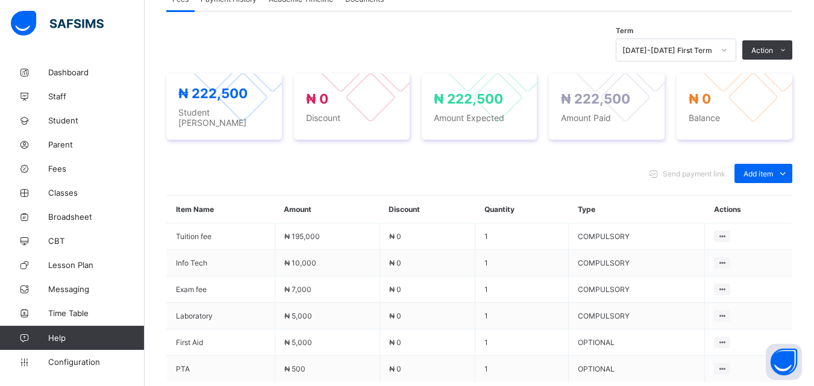
click at [310, 170] on div "Send payment link Add item Optional items Special bill" at bounding box center [479, 173] width 626 height 19
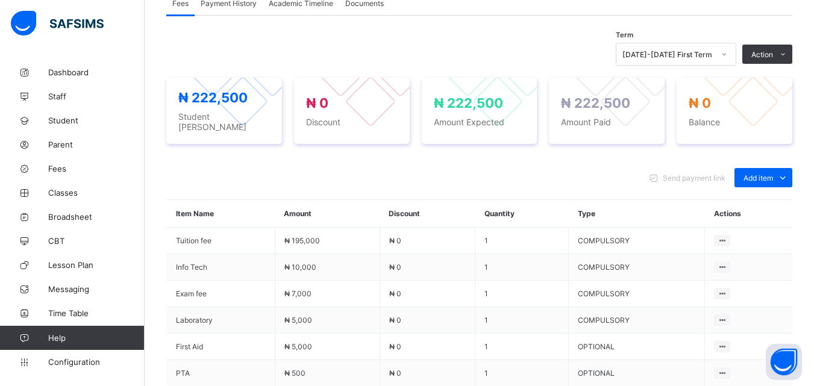
scroll to position [368, 0]
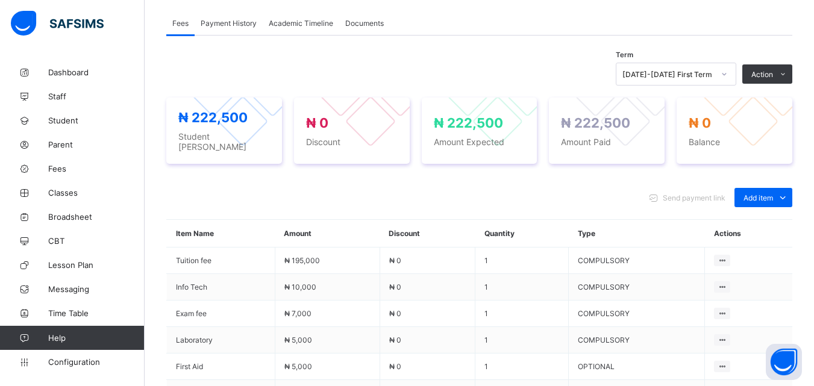
click at [421, 81] on div "Term [DATE]-[DATE] First Term Action Receive Payment Manage Discount Send Email…" at bounding box center [479, 74] width 626 height 23
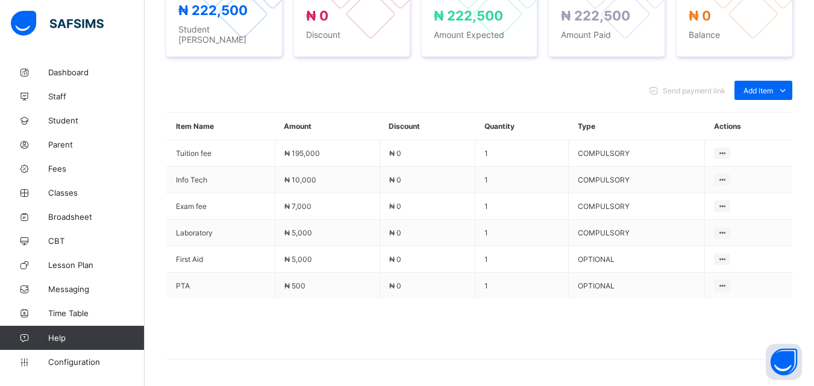
scroll to position [512, 0]
